Goal: Transaction & Acquisition: Purchase product/service

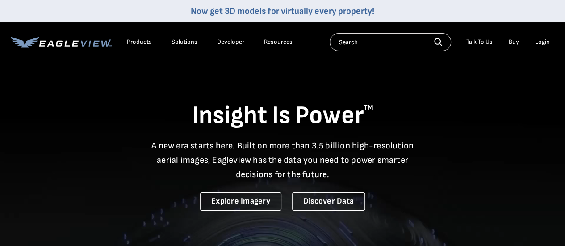
click at [542, 43] on div "Login" at bounding box center [542, 42] width 15 height 8
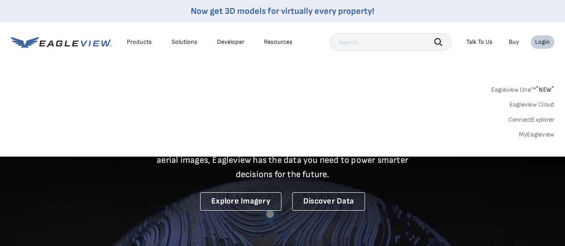
click at [543, 42] on div "Login" at bounding box center [542, 42] width 15 height 8
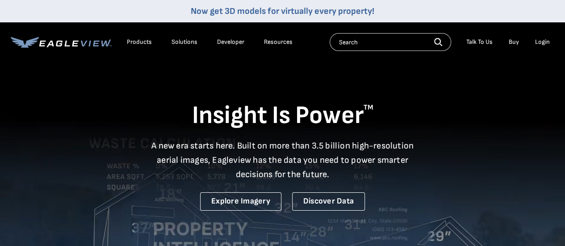
click at [539, 43] on div "Login" at bounding box center [542, 42] width 15 height 8
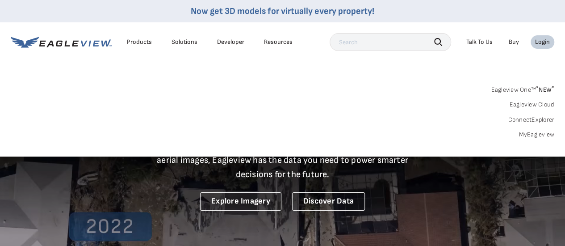
click at [539, 134] on link "MyEagleview" at bounding box center [537, 135] width 36 height 8
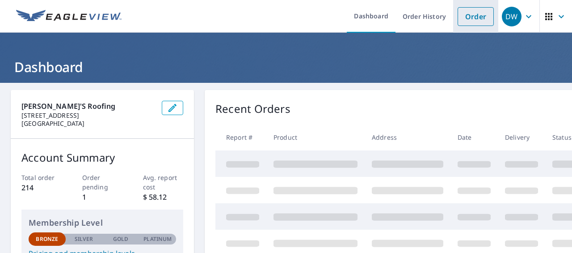
click at [477, 15] on link "Order" at bounding box center [476, 16] width 36 height 19
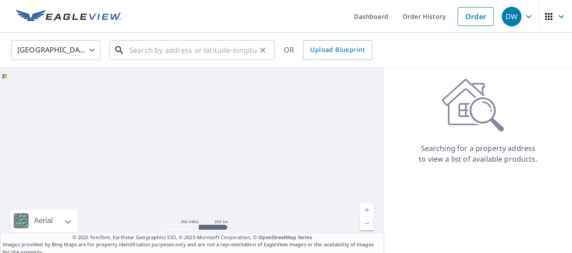
click at [198, 58] on input "text" at bounding box center [192, 50] width 127 height 25
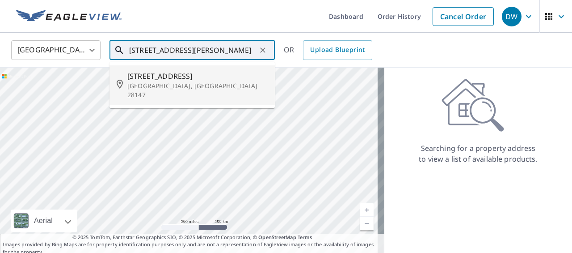
click at [143, 73] on span "420 Peach Orchard Rd" at bounding box center [197, 76] width 140 height 11
type input "420 Peach Orchard Rd Salisbury, NC 28147"
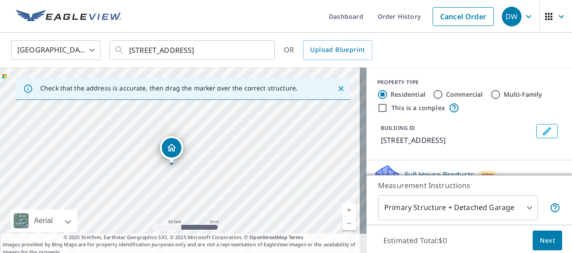
drag, startPoint x: 157, startPoint y: 151, endPoint x: 311, endPoint y: 91, distance: 164.8
click at [311, 91] on div "Check that the address is accurate, then drag the marker over the correct struc…" at bounding box center [183, 161] width 367 height 188
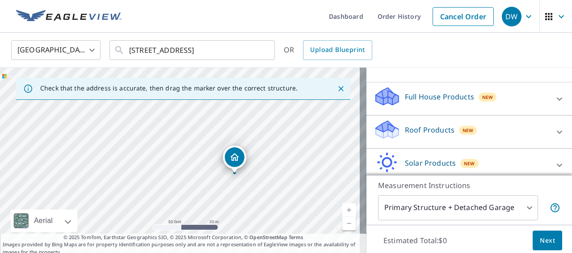
scroll to position [89, 0]
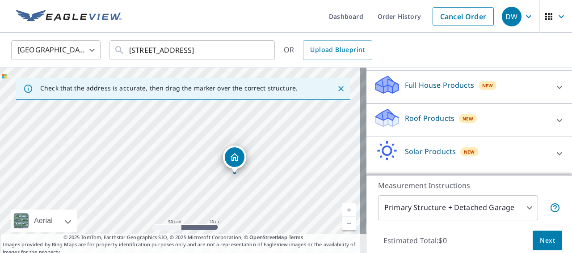
click at [482, 133] on div "Roof Products New" at bounding box center [461, 119] width 175 height 25
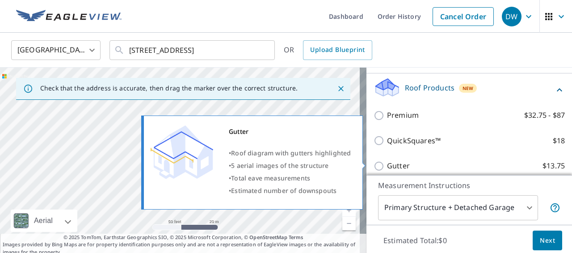
scroll to position [134, 0]
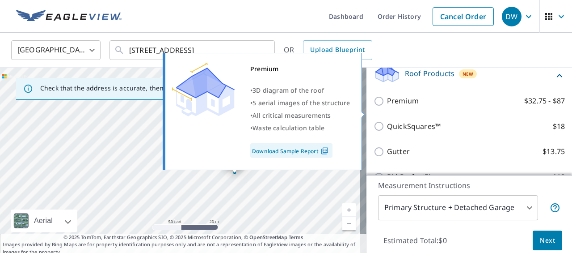
click at [375, 106] on input "Premium $32.75 - $87" at bounding box center [380, 101] width 13 height 11
checkbox input "true"
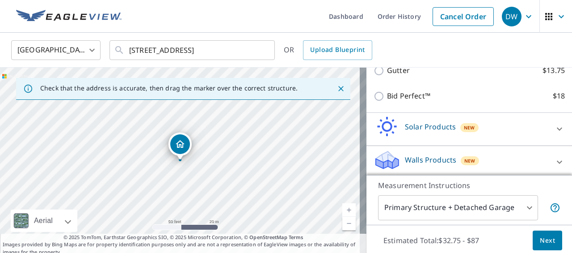
scroll to position [258, 0]
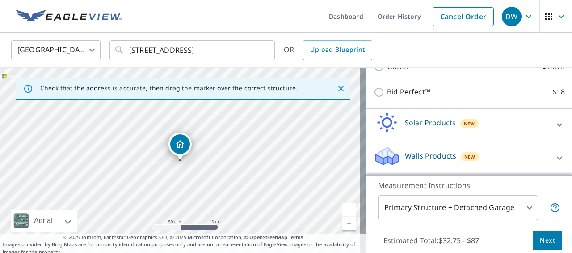
click at [547, 241] on span "Next" at bounding box center [547, 240] width 15 height 11
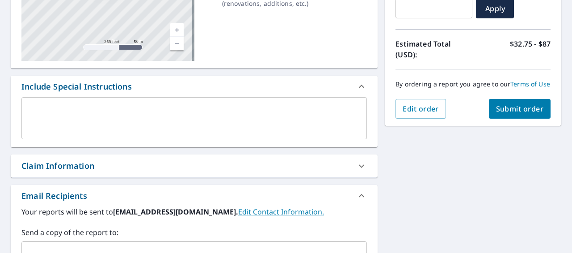
scroll to position [179, 0]
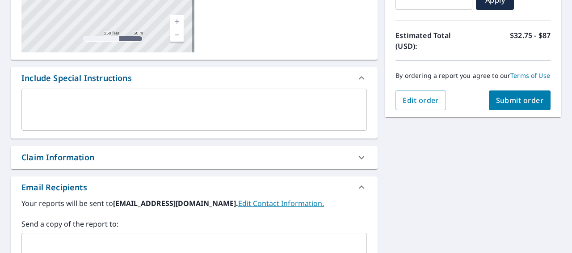
click at [516, 105] on span "Submit order" at bounding box center [520, 100] width 48 height 10
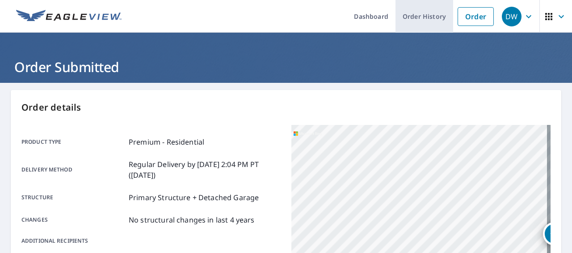
click at [425, 21] on link "Order History" at bounding box center [425, 16] width 58 height 33
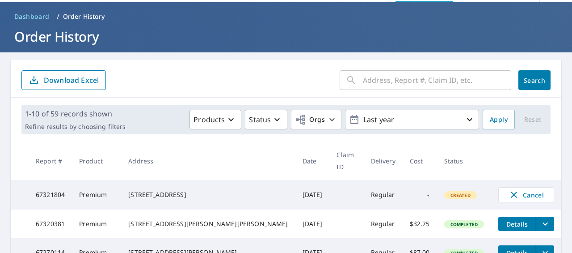
scroll to position [45, 0]
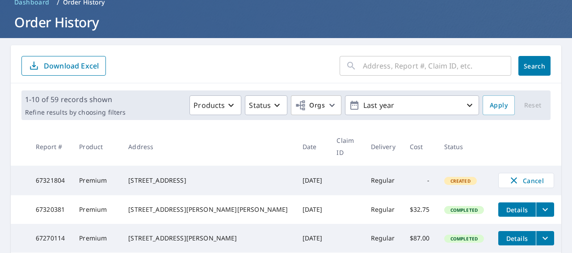
click at [504, 205] on span "Details" at bounding box center [517, 209] width 27 height 8
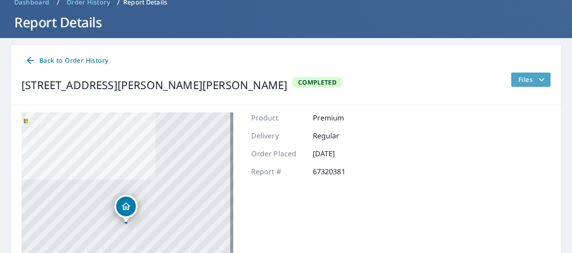
click at [524, 81] on span "Files" at bounding box center [532, 79] width 29 height 11
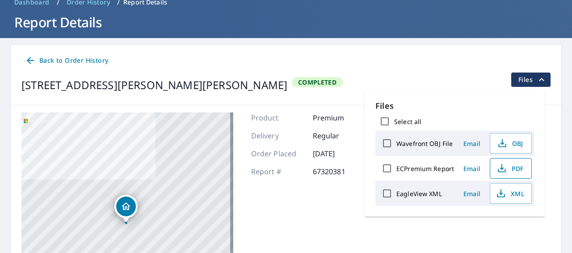
click at [504, 170] on icon "button" at bounding box center [502, 171] width 8 height 4
